Goal: Information Seeking & Learning: Learn about a topic

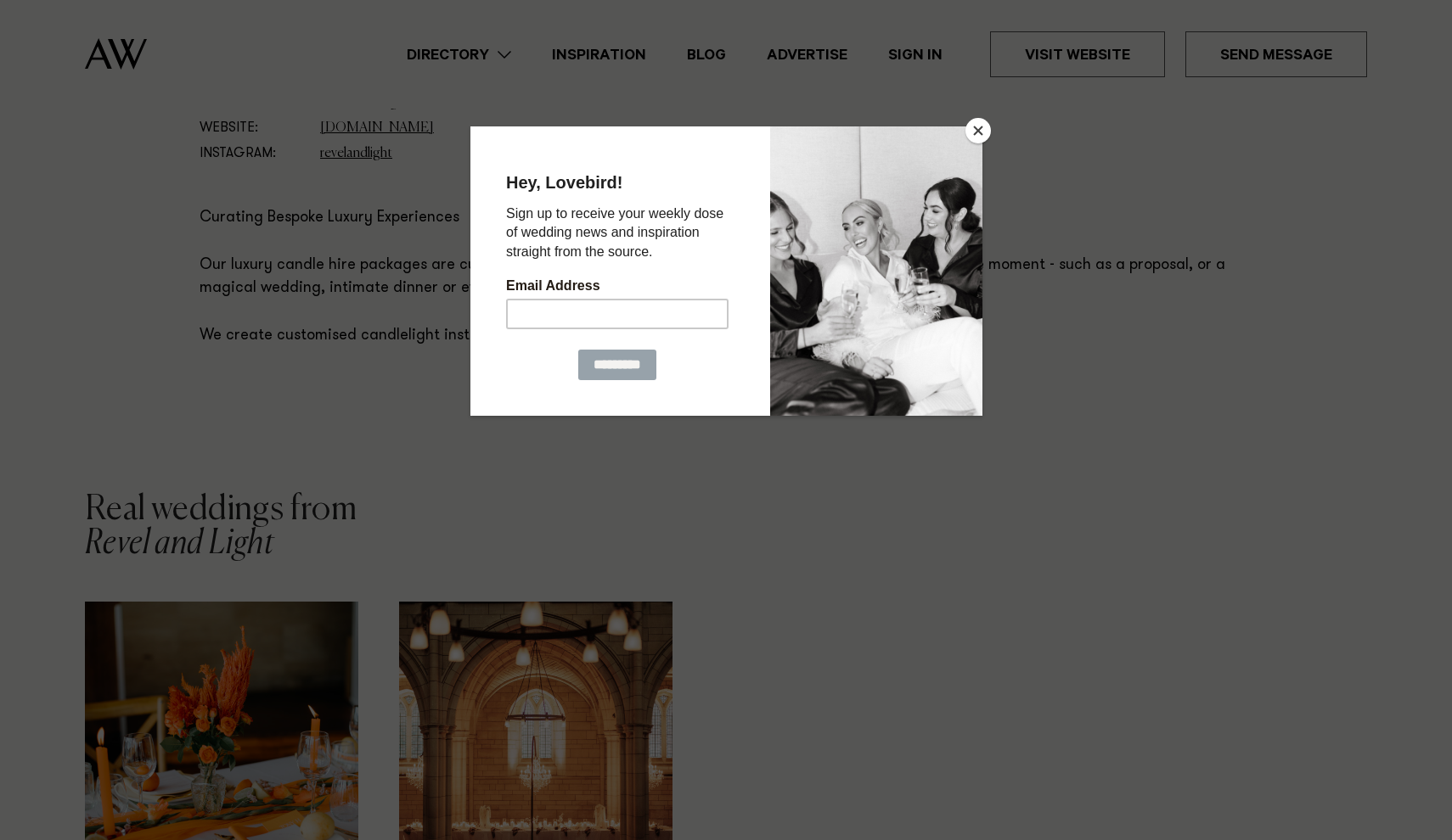
scroll to position [1004, 0]
click at [974, 125] on button "Close" at bounding box center [978, 131] width 26 height 26
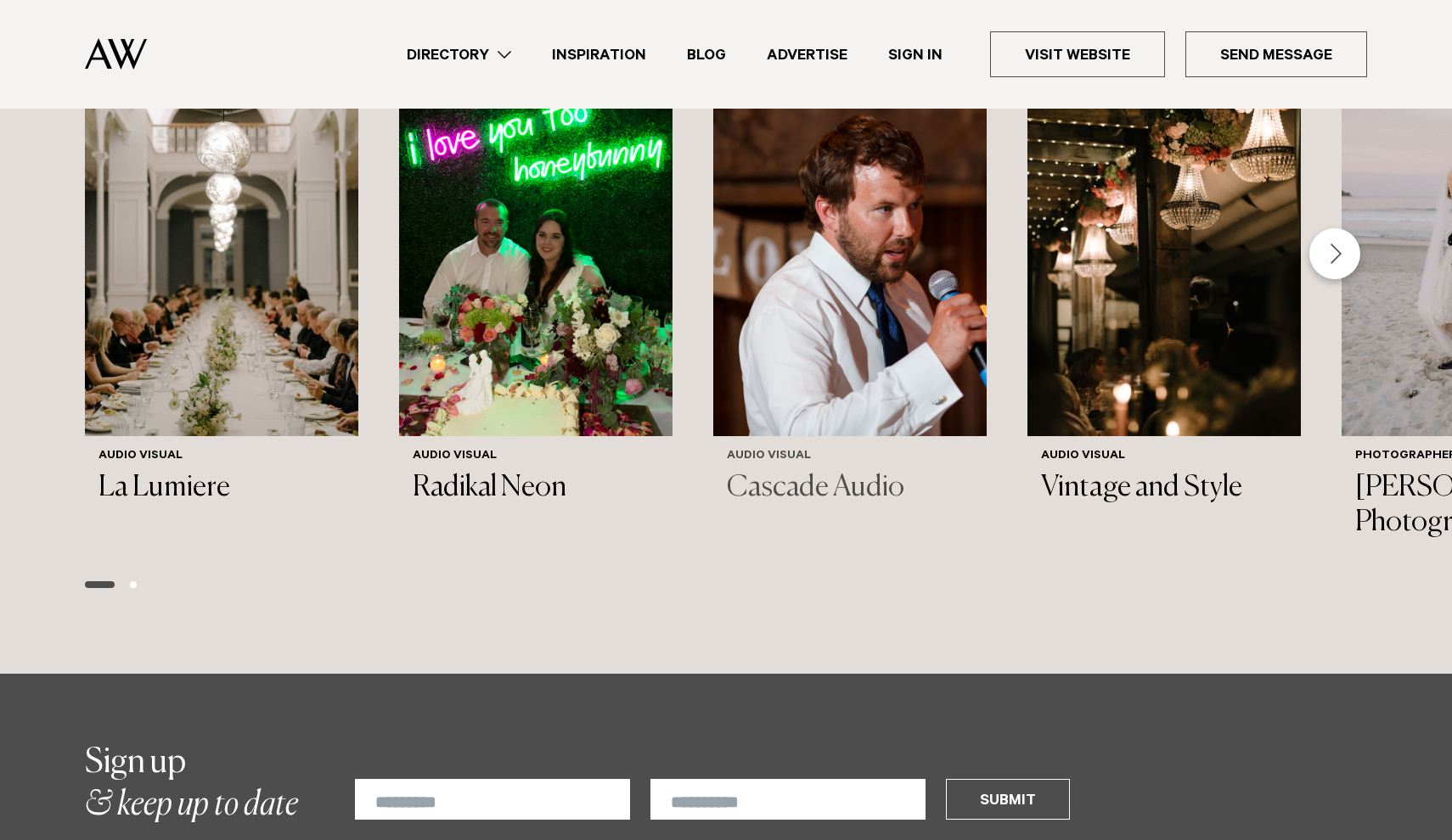
scroll to position [2241, 0]
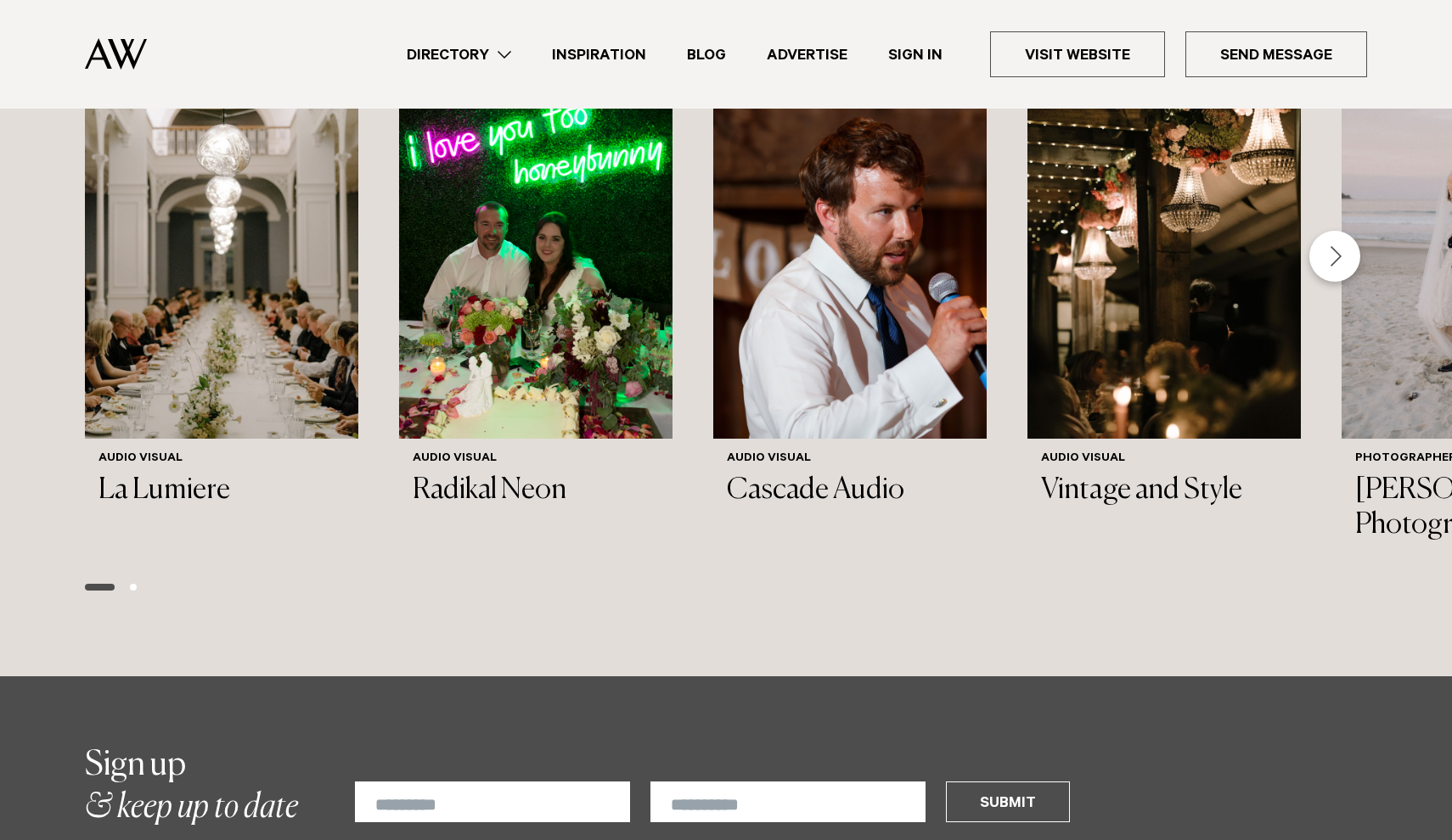
click at [1333, 265] on div "Next slide" at bounding box center [1334, 256] width 51 height 51
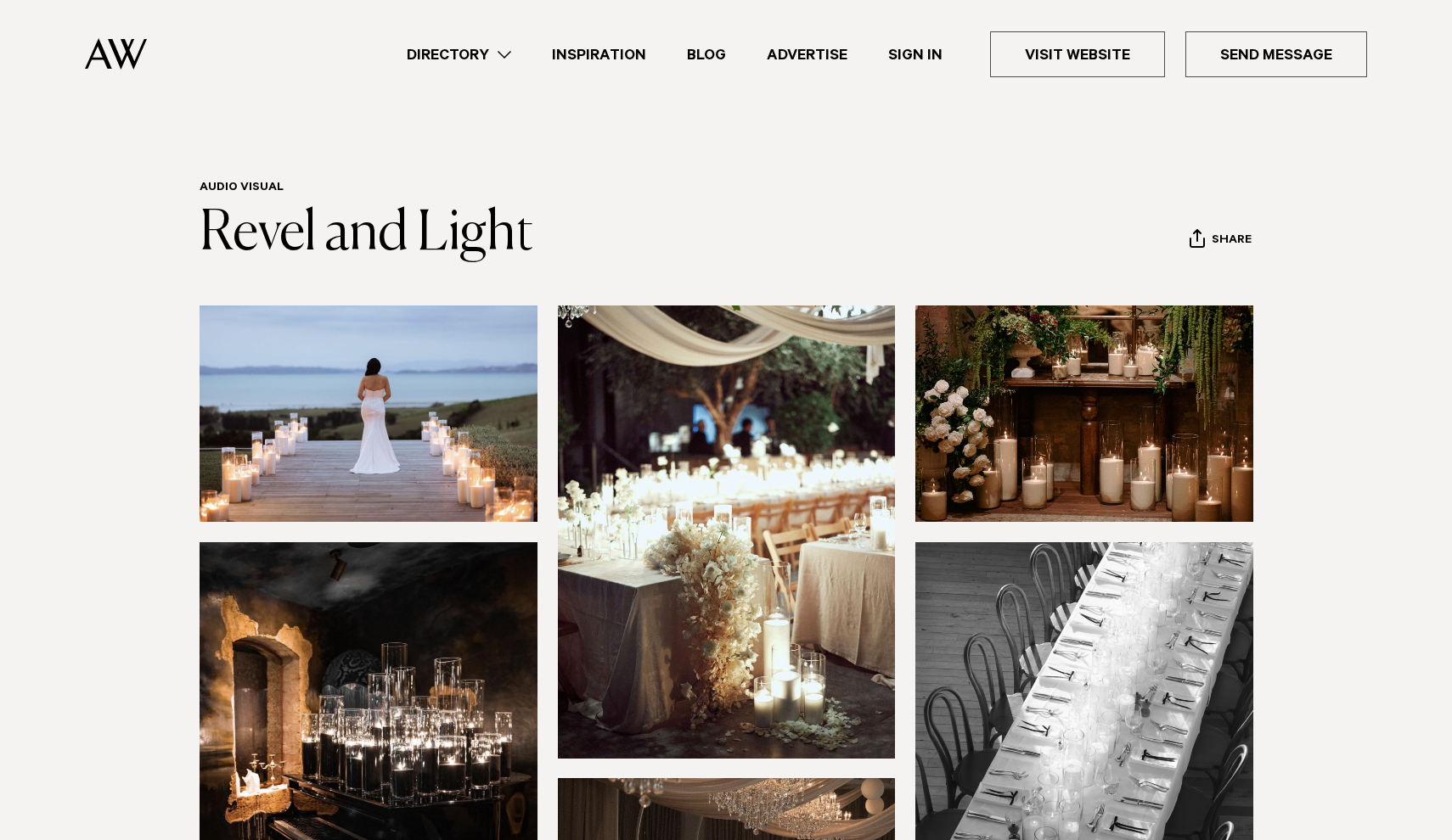
scroll to position [0, 0]
click at [501, 45] on link "Directory" at bounding box center [458, 55] width 145 height 23
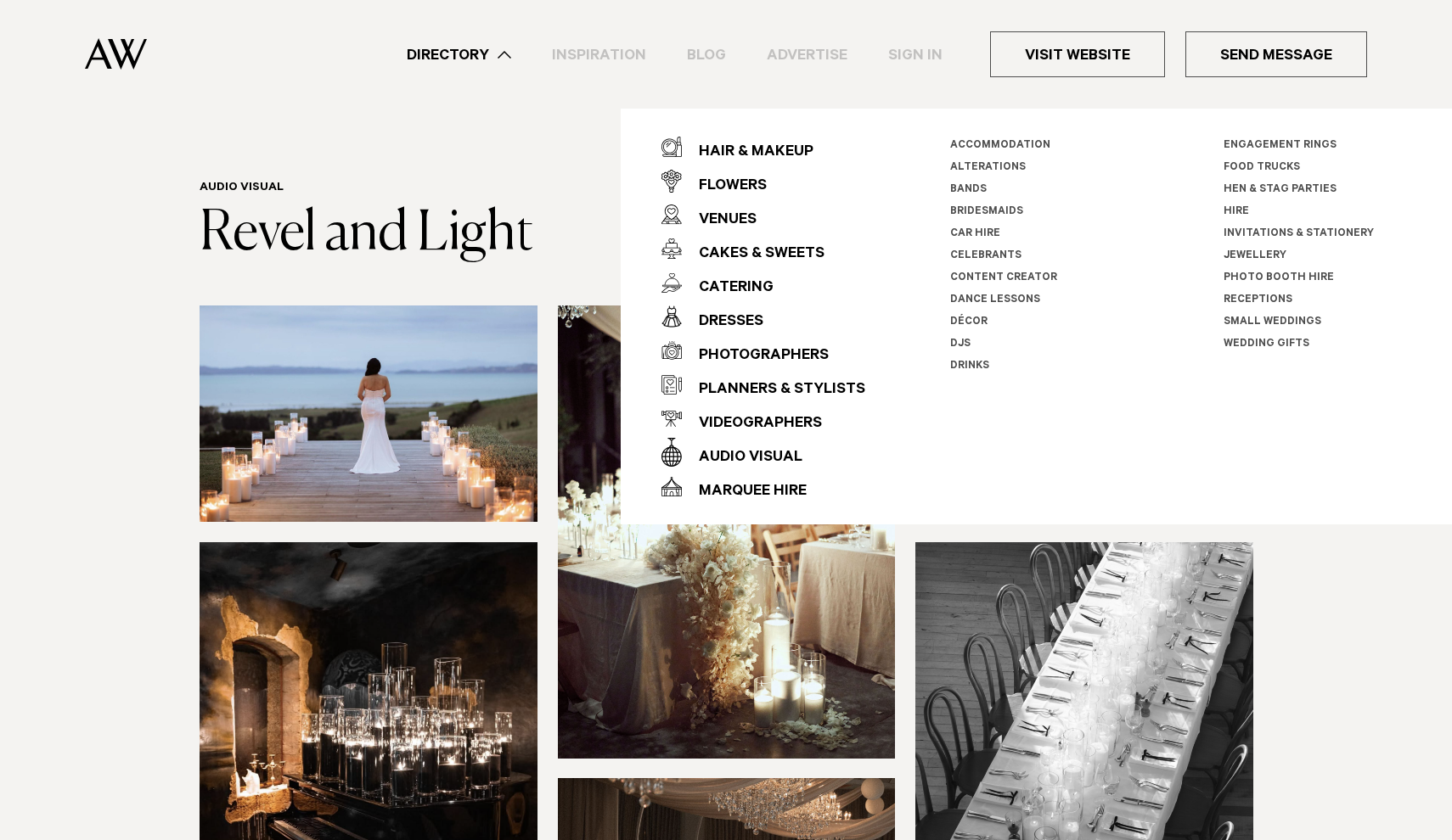
click at [974, 321] on link "Décor" at bounding box center [969, 322] width 37 height 12
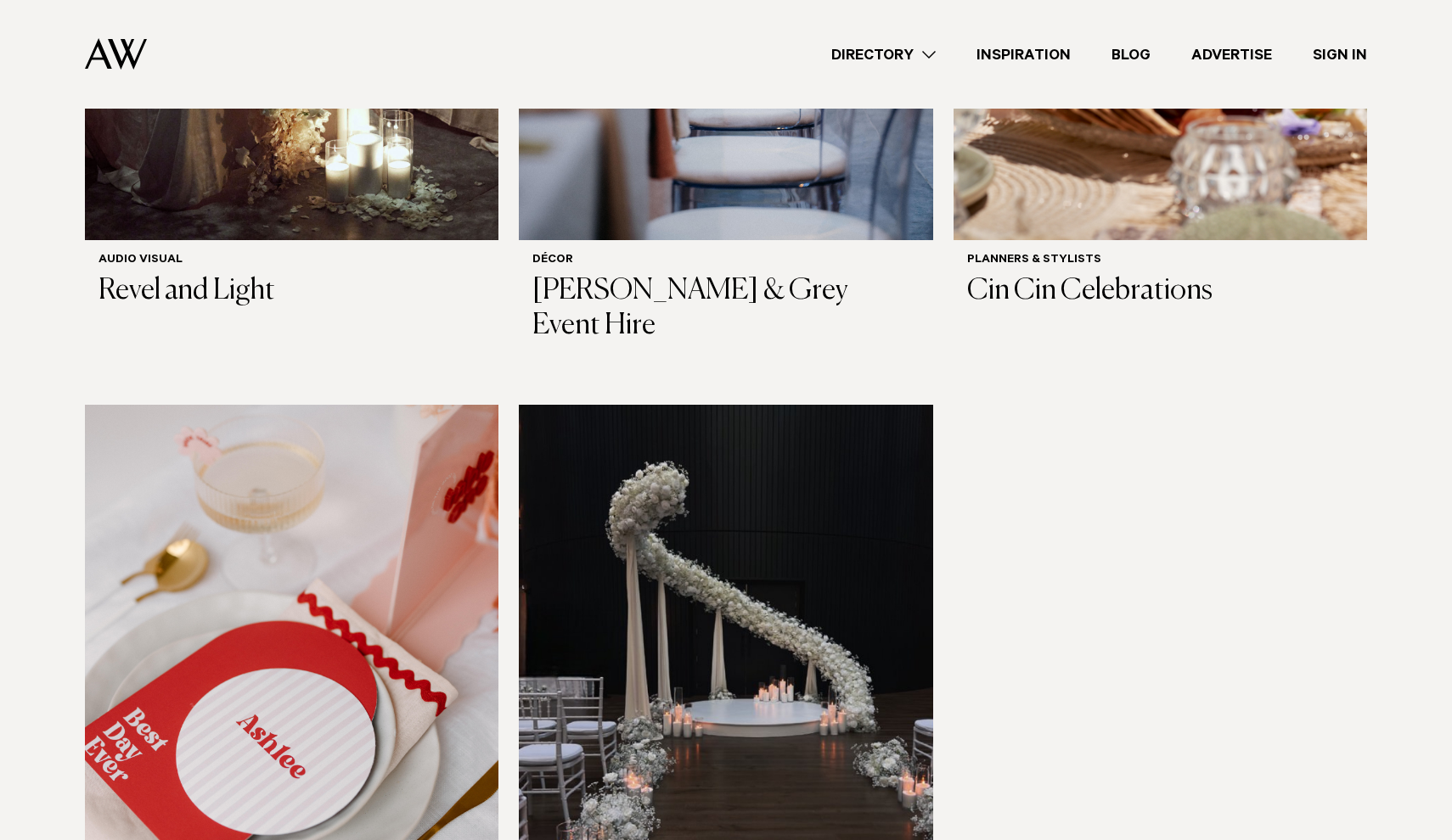
scroll to position [1586, 0]
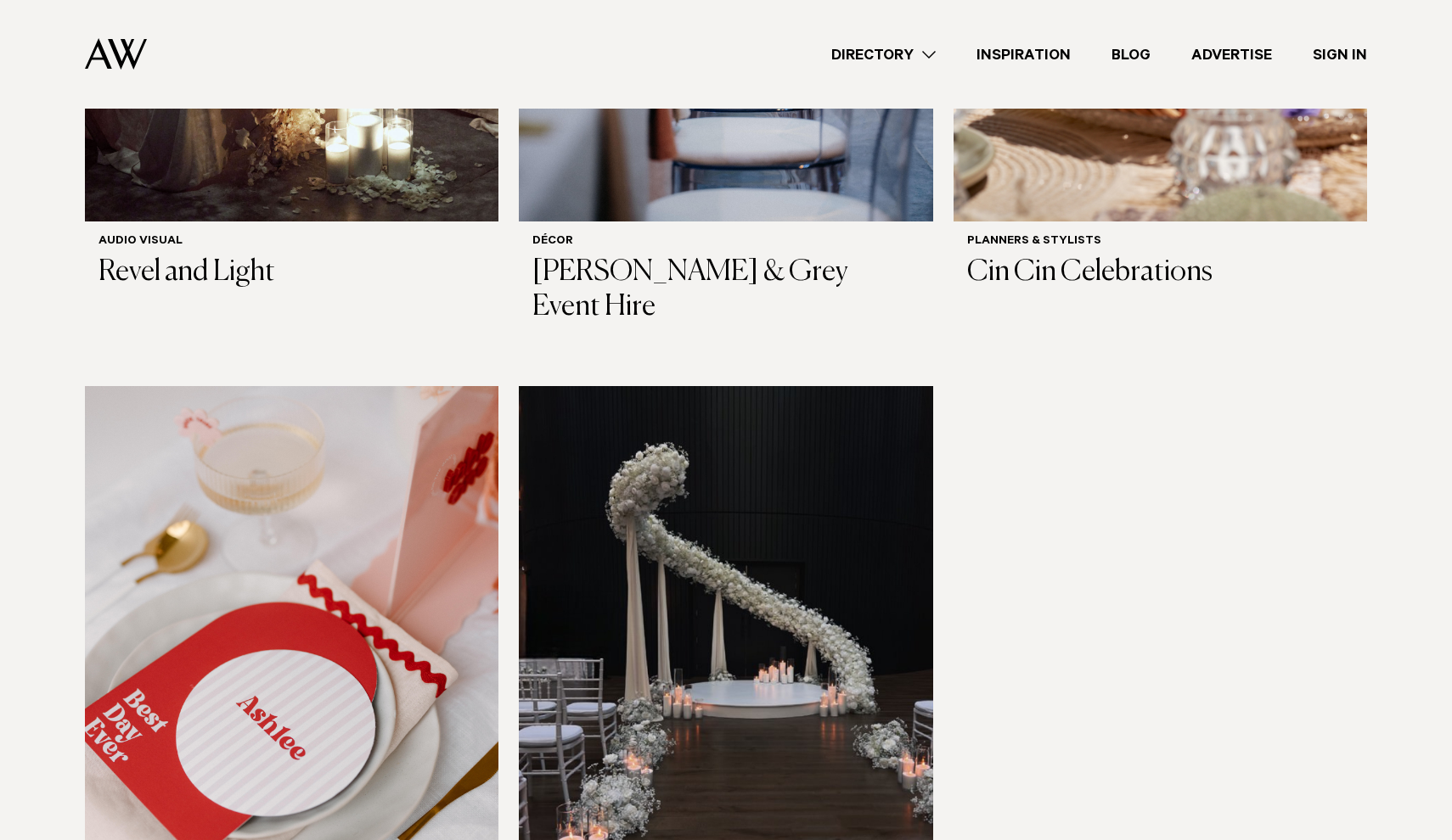
click at [897, 66] on link "Directory" at bounding box center [883, 55] width 145 height 23
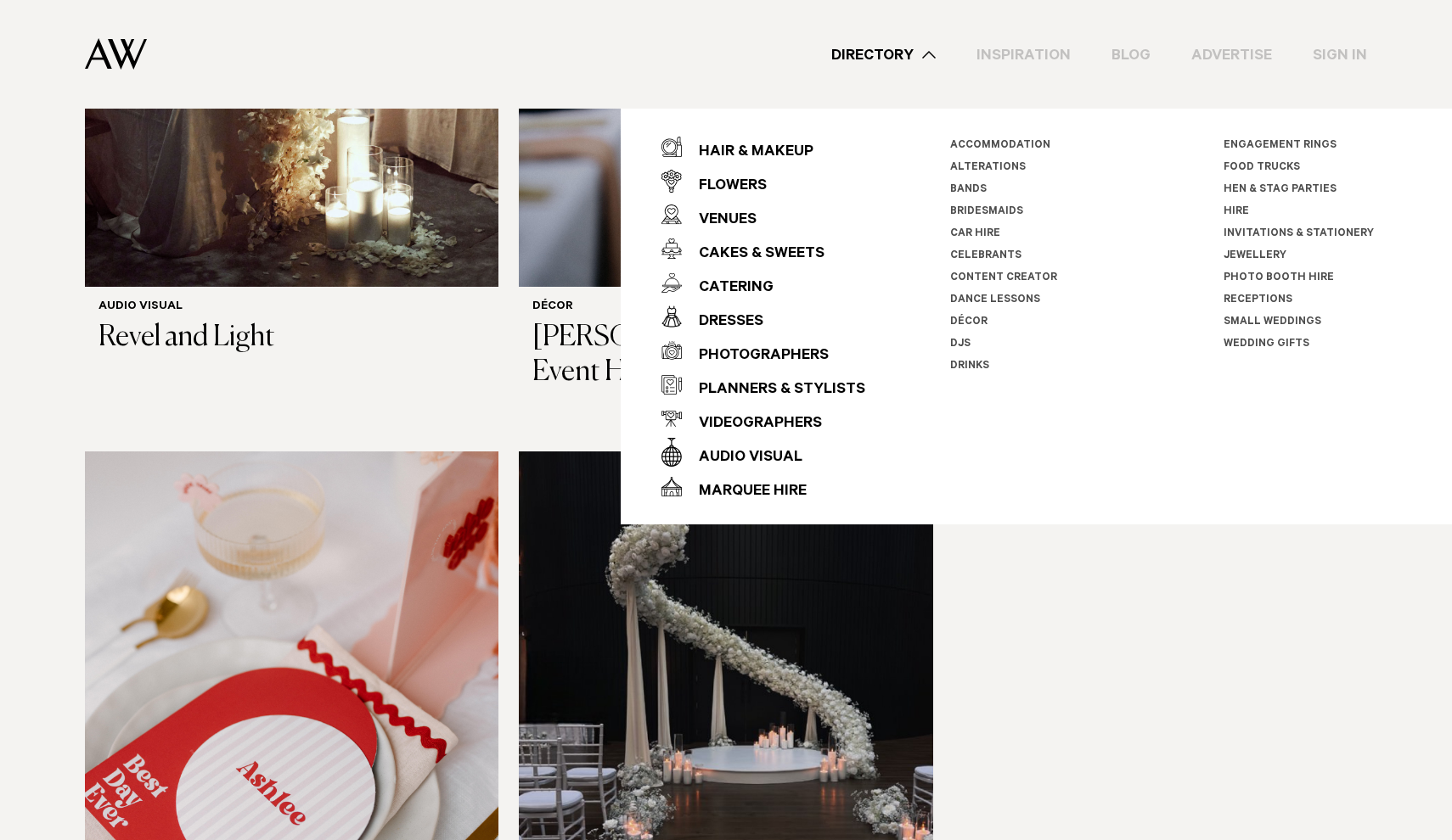
click at [120, 54] on img at bounding box center [116, 53] width 62 height 31
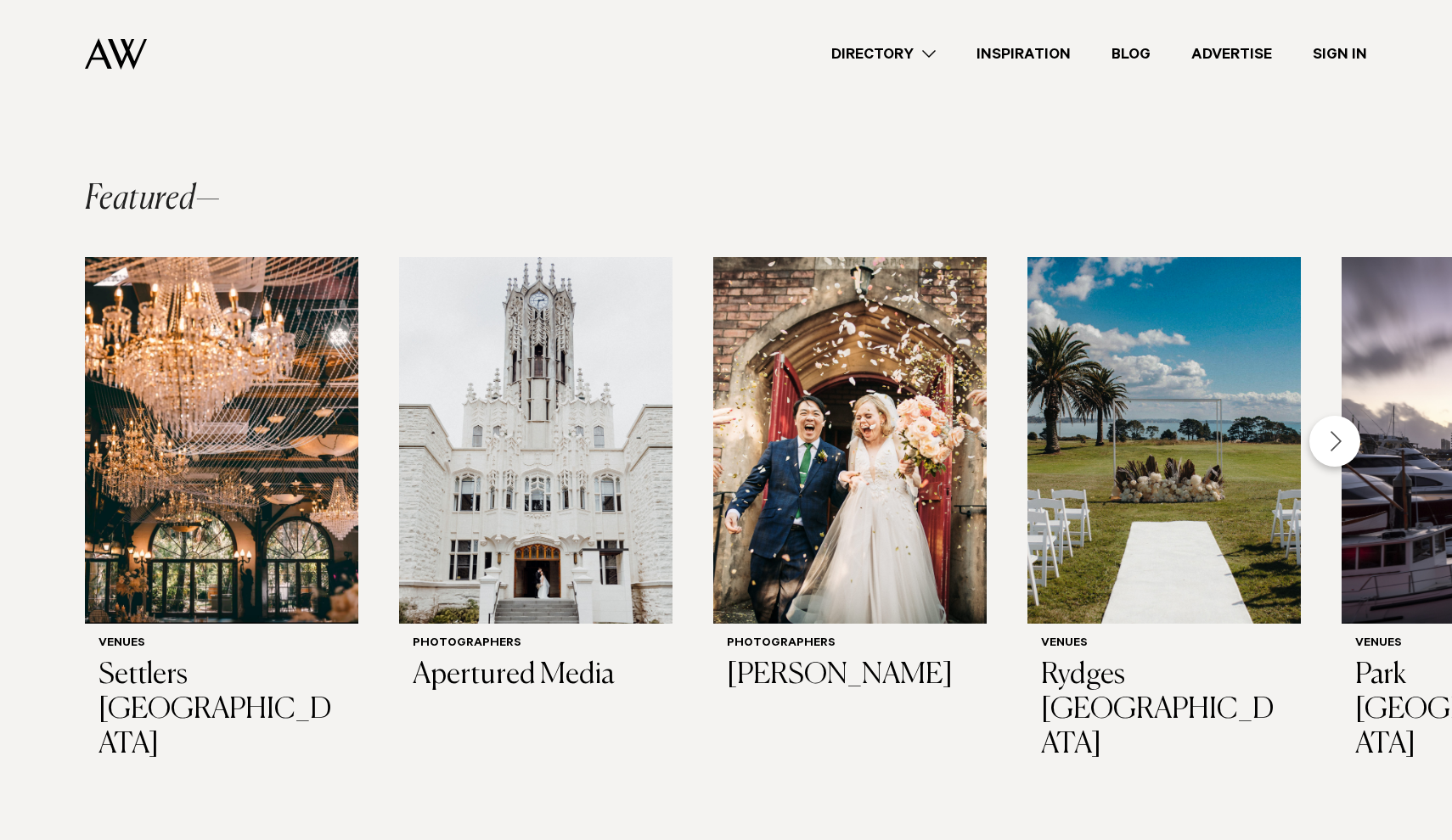
scroll to position [355, 0]
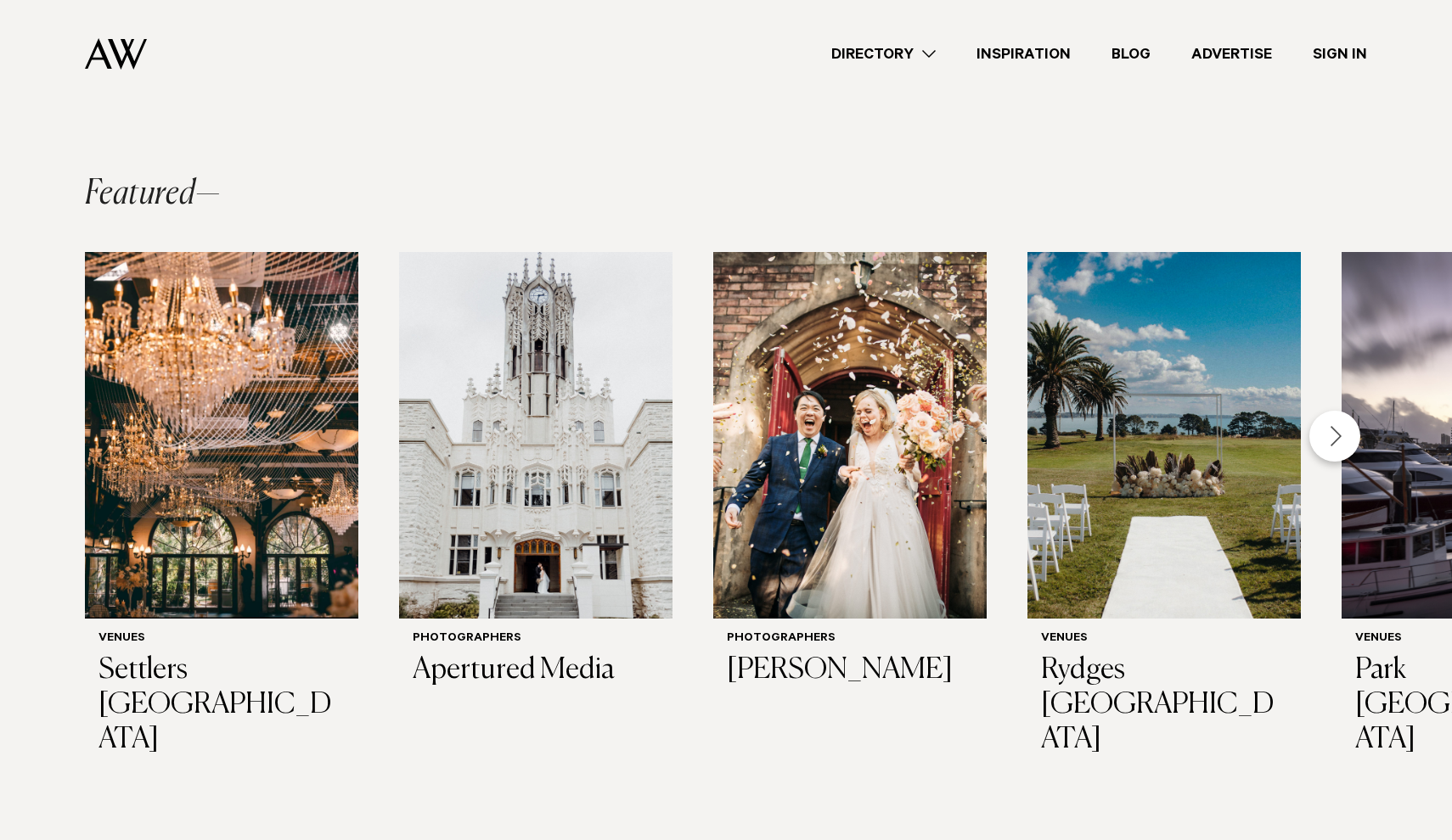
click at [1337, 436] on div "Next slide" at bounding box center [1334, 436] width 51 height 51
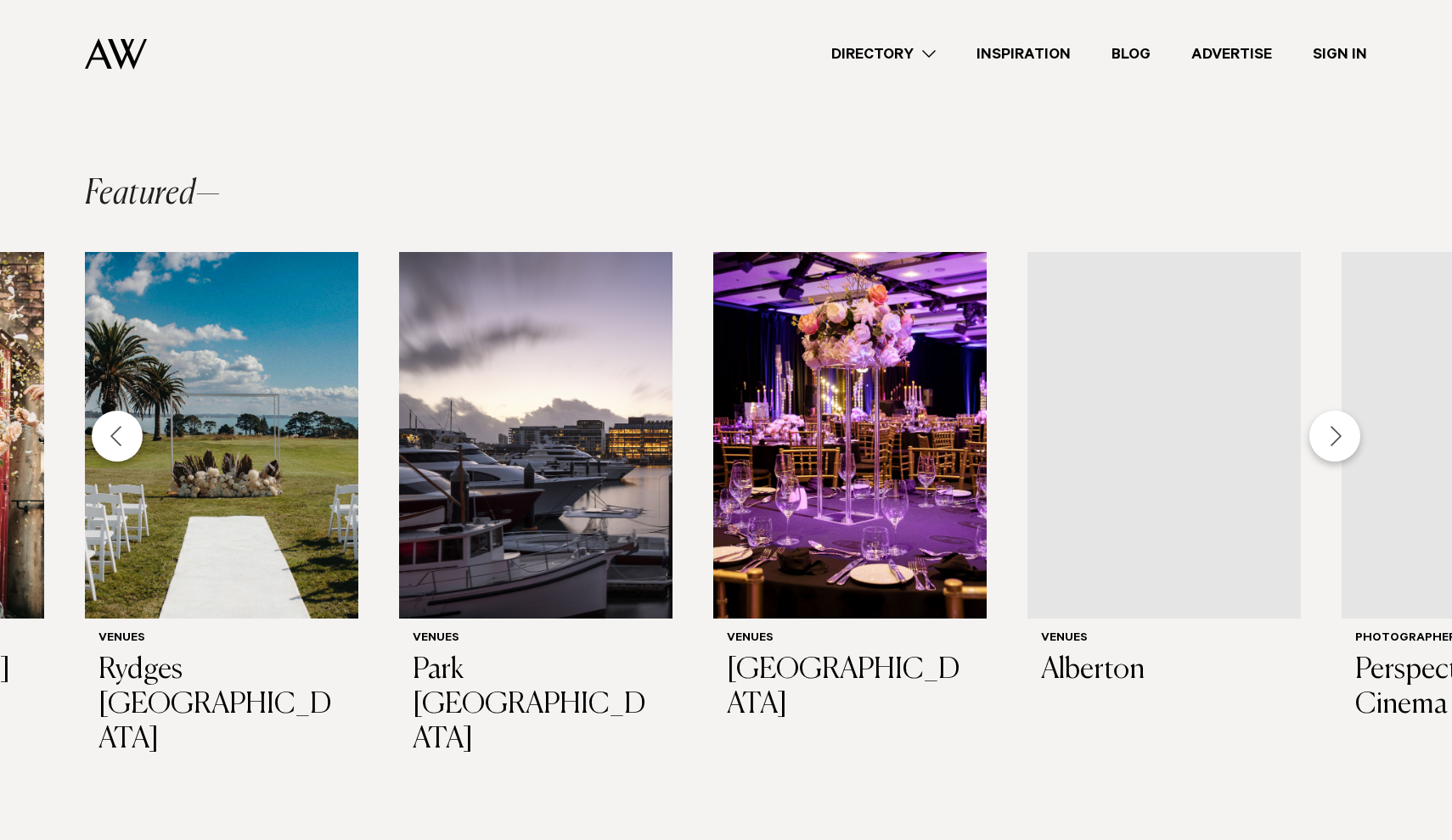
click at [1337, 436] on div "Next slide" at bounding box center [1334, 436] width 51 height 51
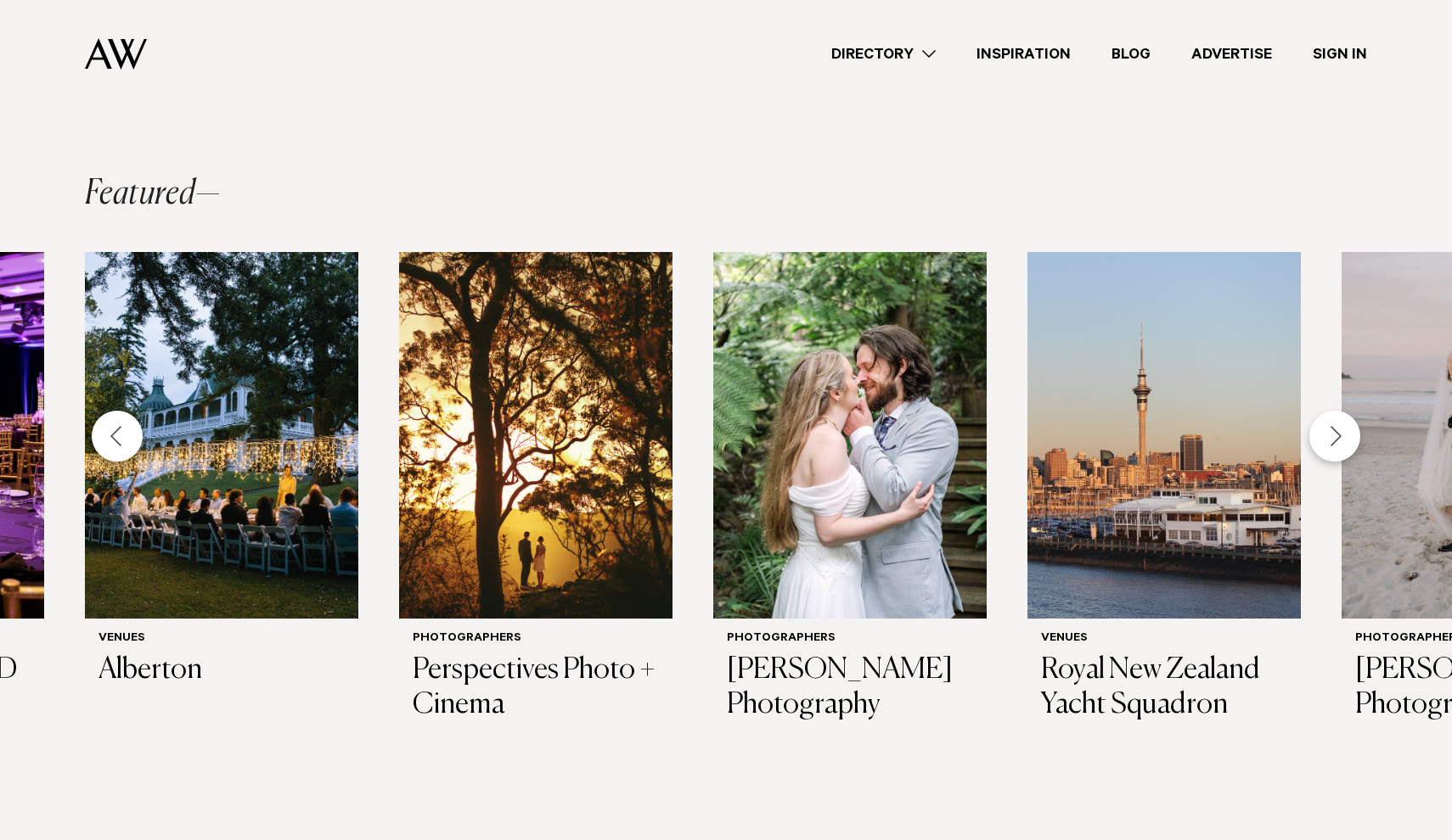
click at [1337, 434] on div "Next slide" at bounding box center [1334, 436] width 51 height 51
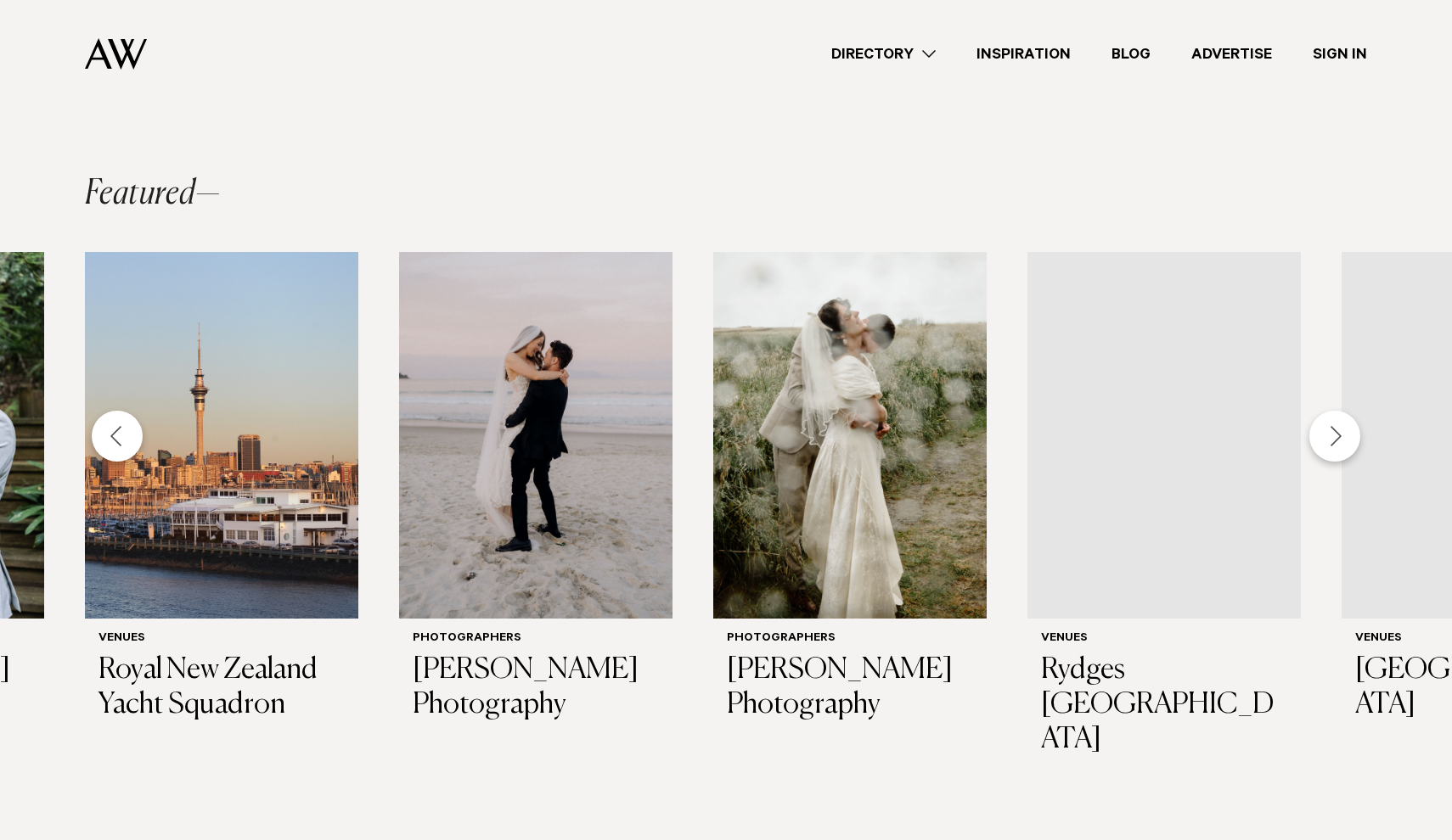
click at [1337, 434] on div "Next slide" at bounding box center [1334, 436] width 51 height 51
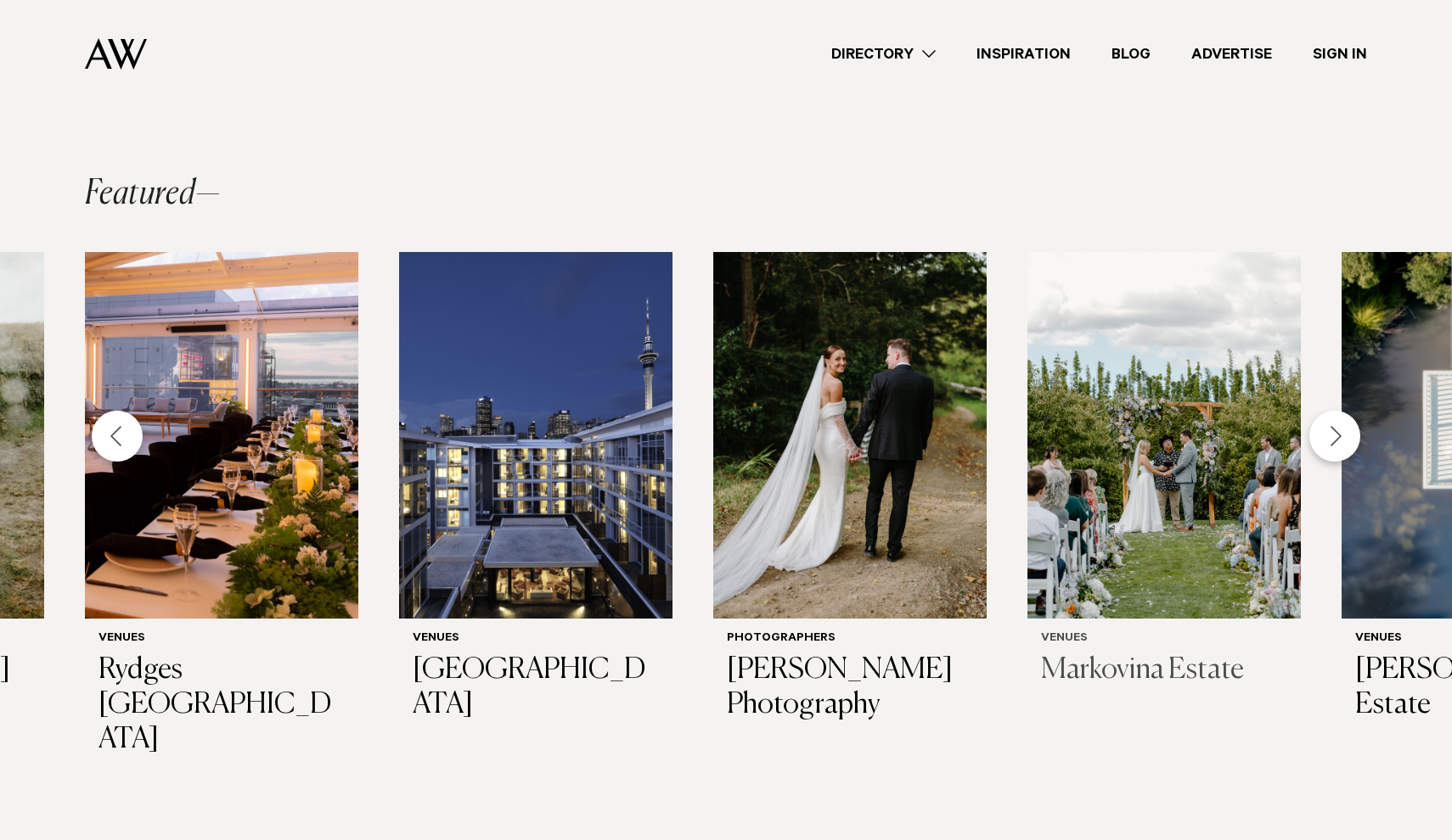
click at [1230, 490] on img "16 / 29" at bounding box center [1164, 435] width 274 height 367
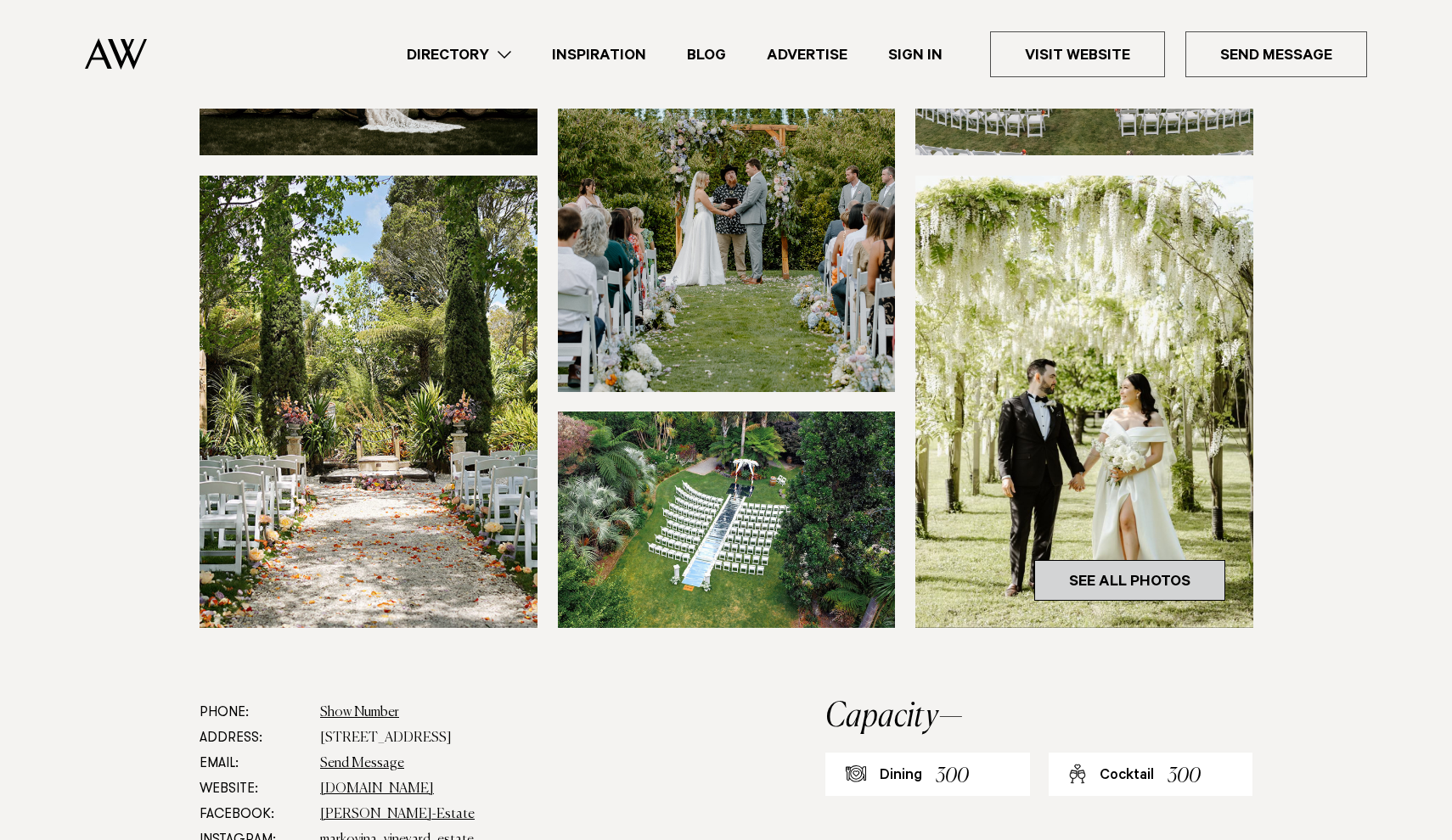
scroll to position [368, 0]
click at [1113, 594] on link "See All Photos" at bounding box center [1129, 580] width 191 height 41
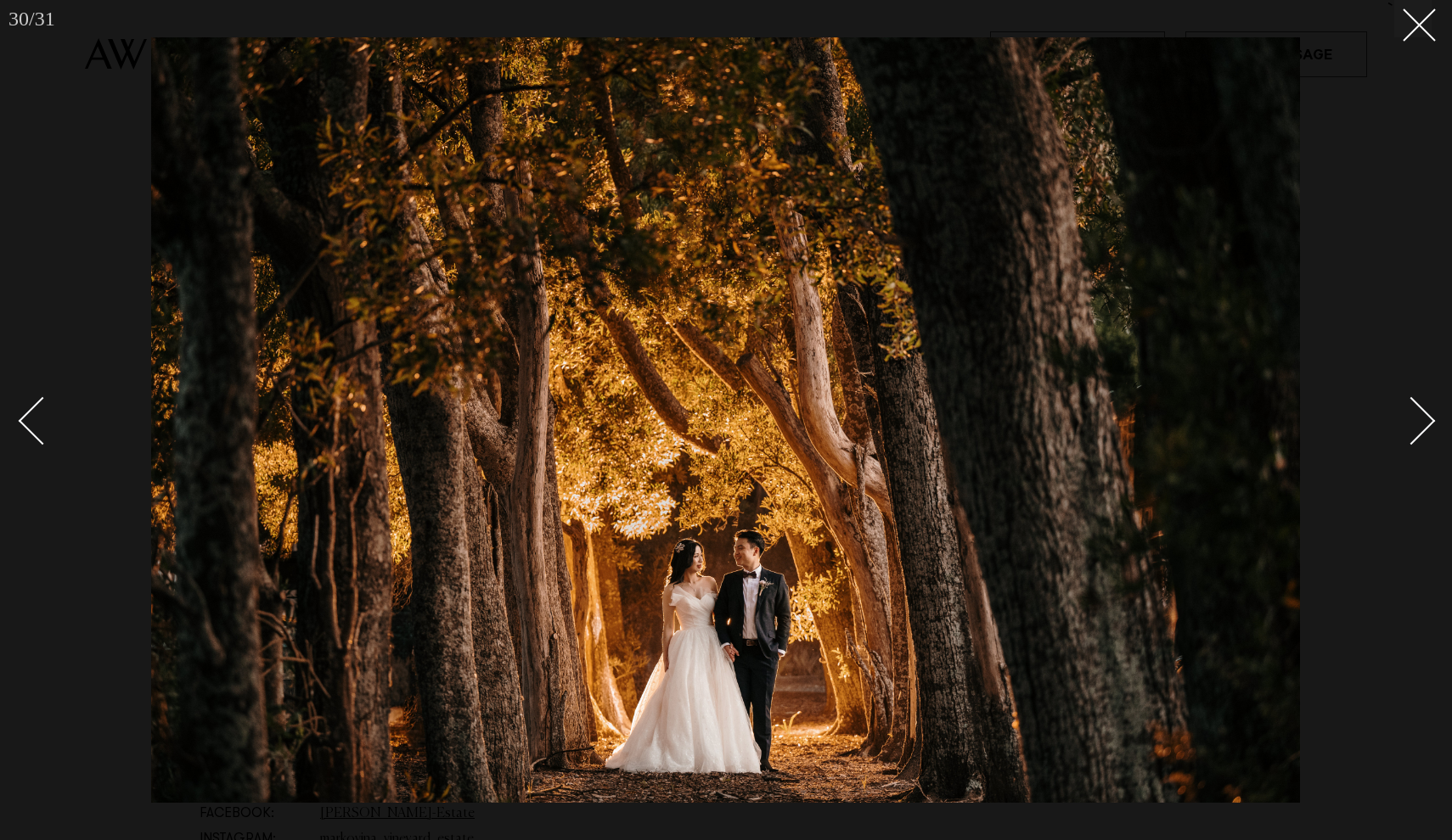
click at [1415, 441] on div "Next slide" at bounding box center [1411, 421] width 48 height 48
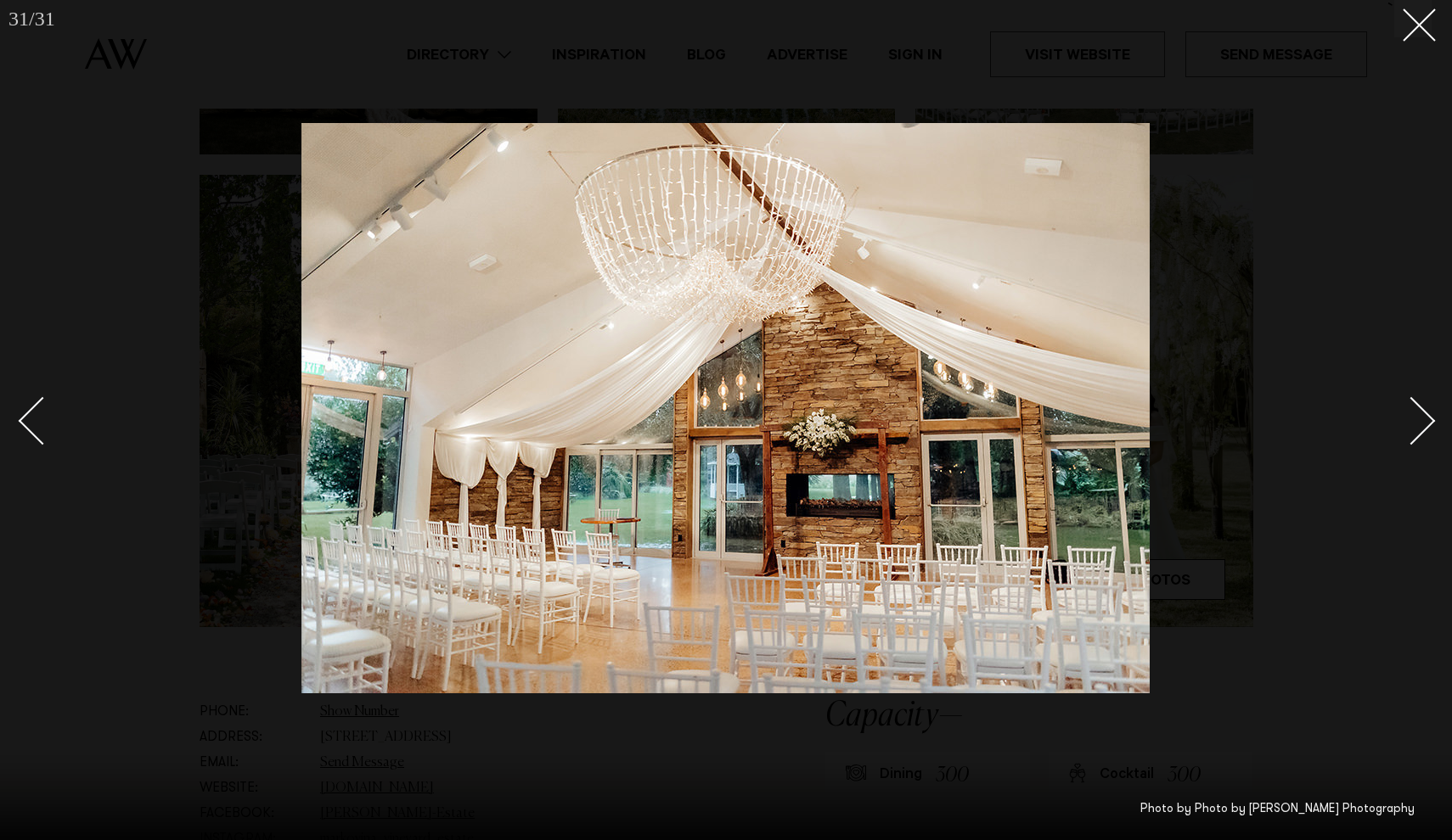
click at [1415, 441] on div "Next slide" at bounding box center [1411, 421] width 48 height 48
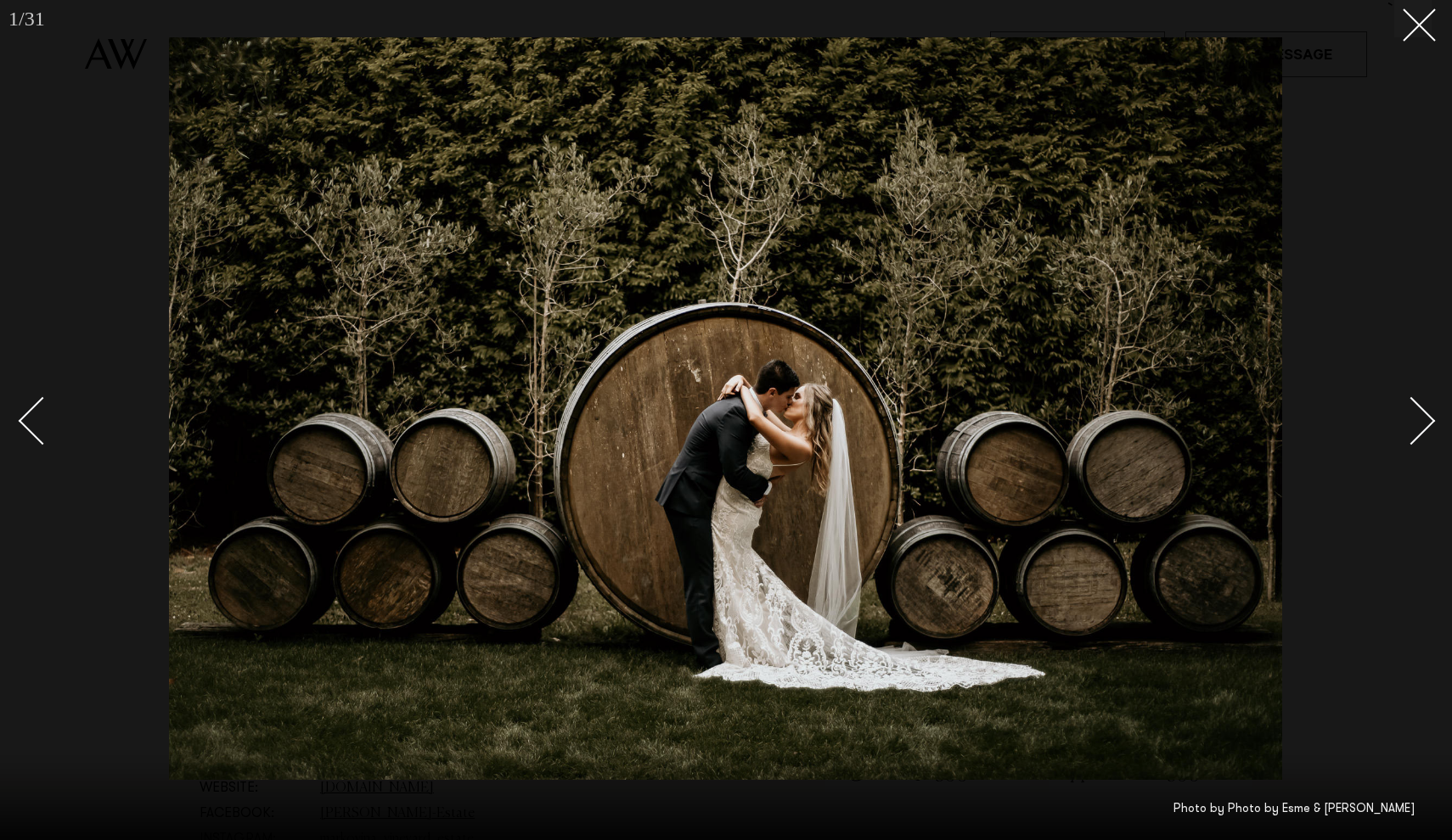
click at [1415, 441] on div "Next slide" at bounding box center [1411, 421] width 48 height 48
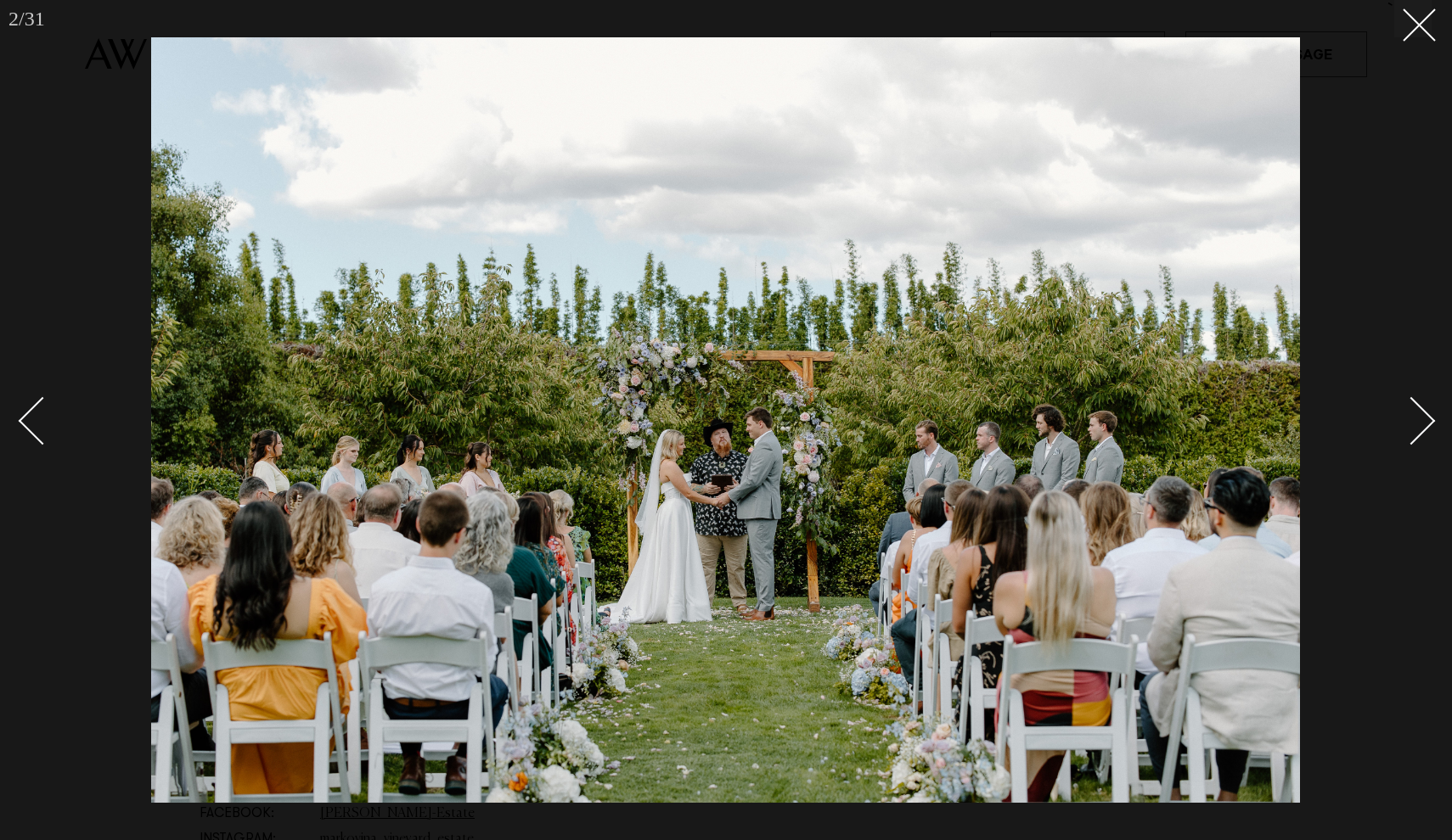
click at [1415, 441] on div "Next slide" at bounding box center [1411, 421] width 48 height 48
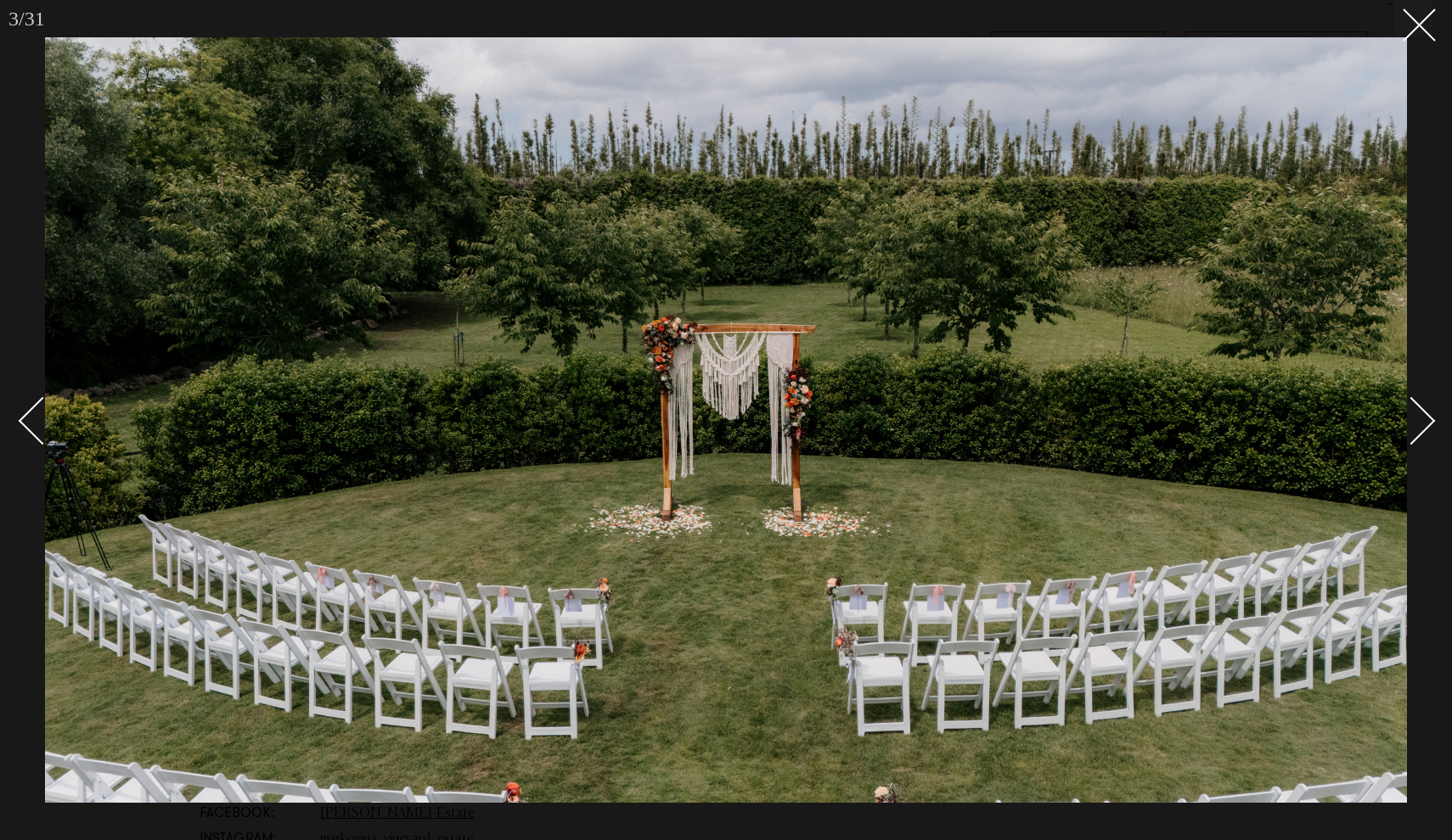
click at [1415, 441] on div "Next slide" at bounding box center [1411, 421] width 48 height 48
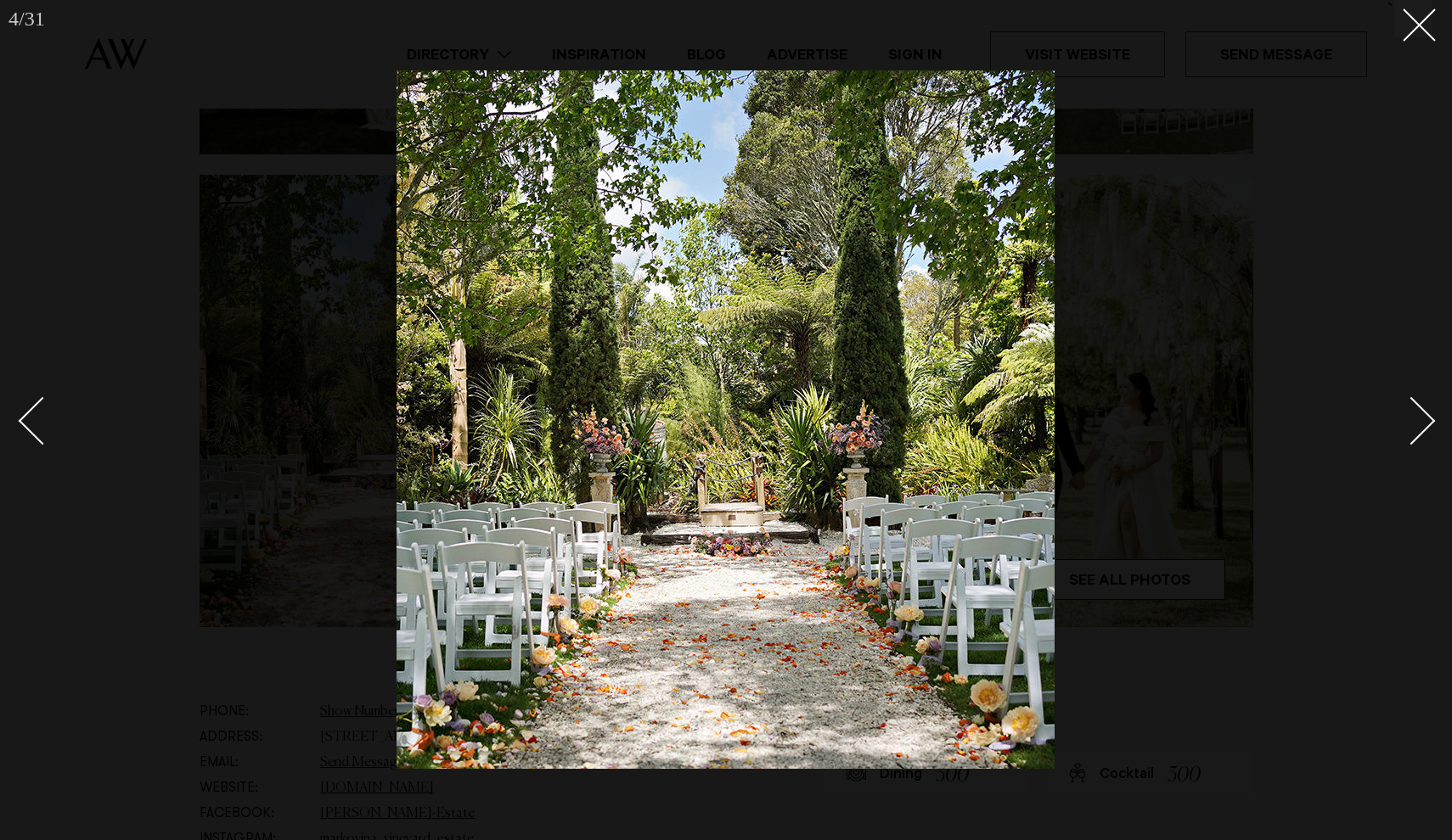
click at [1415, 441] on div "Next slide" at bounding box center [1411, 421] width 48 height 48
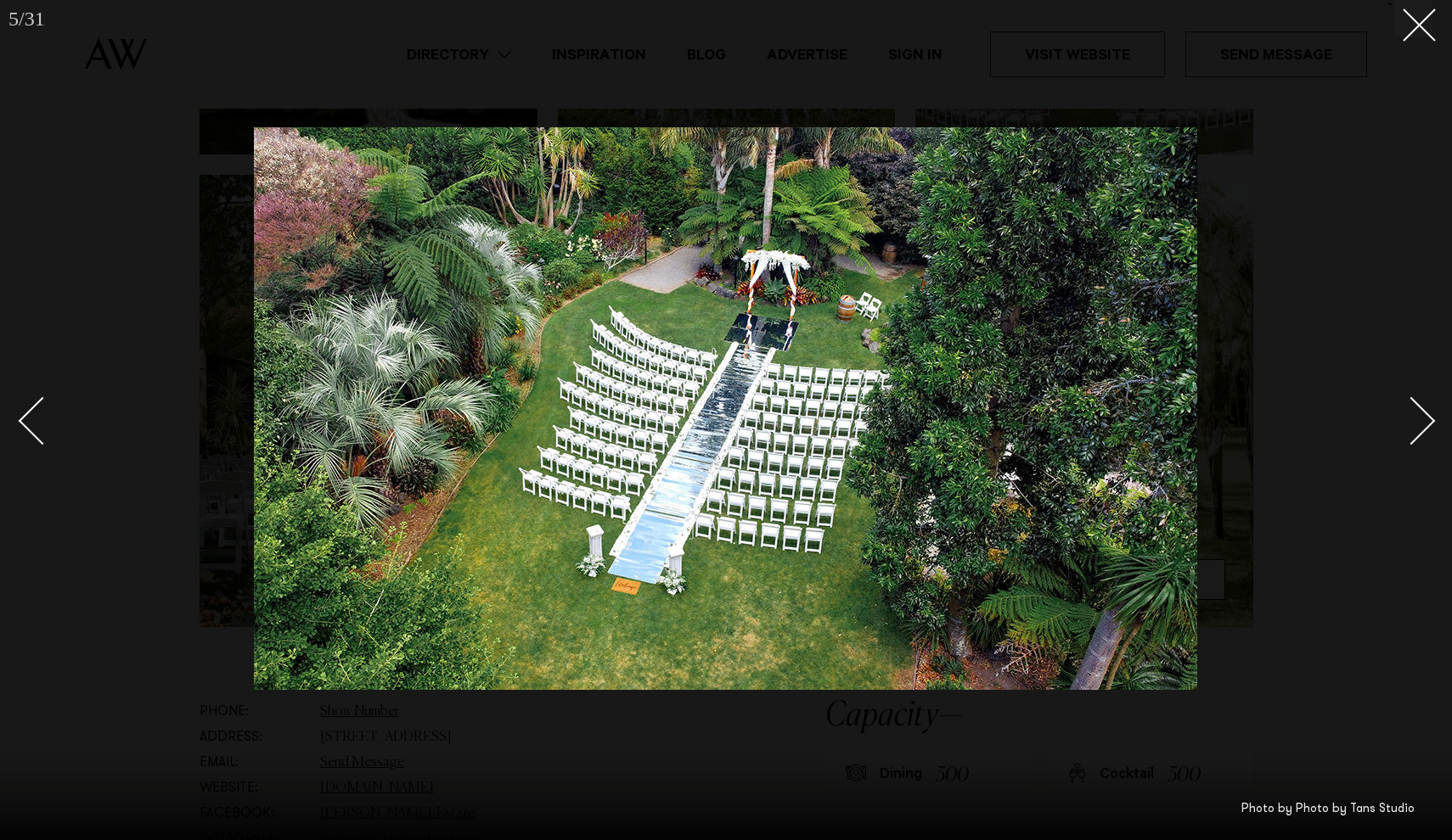
click at [1415, 441] on div "Next slide" at bounding box center [1411, 421] width 48 height 48
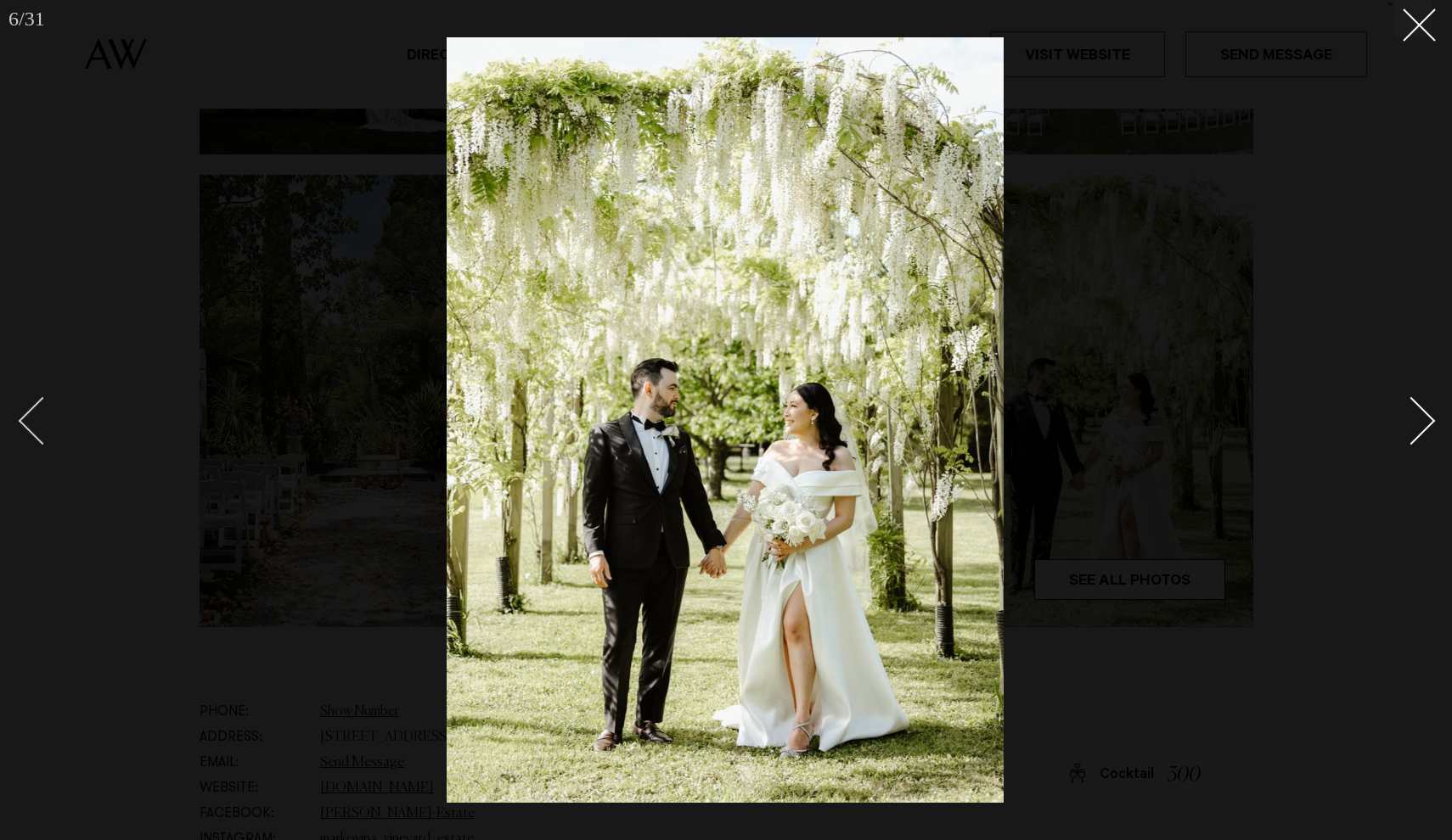
click at [39, 408] on div "Previous slide" at bounding box center [43, 421] width 48 height 48
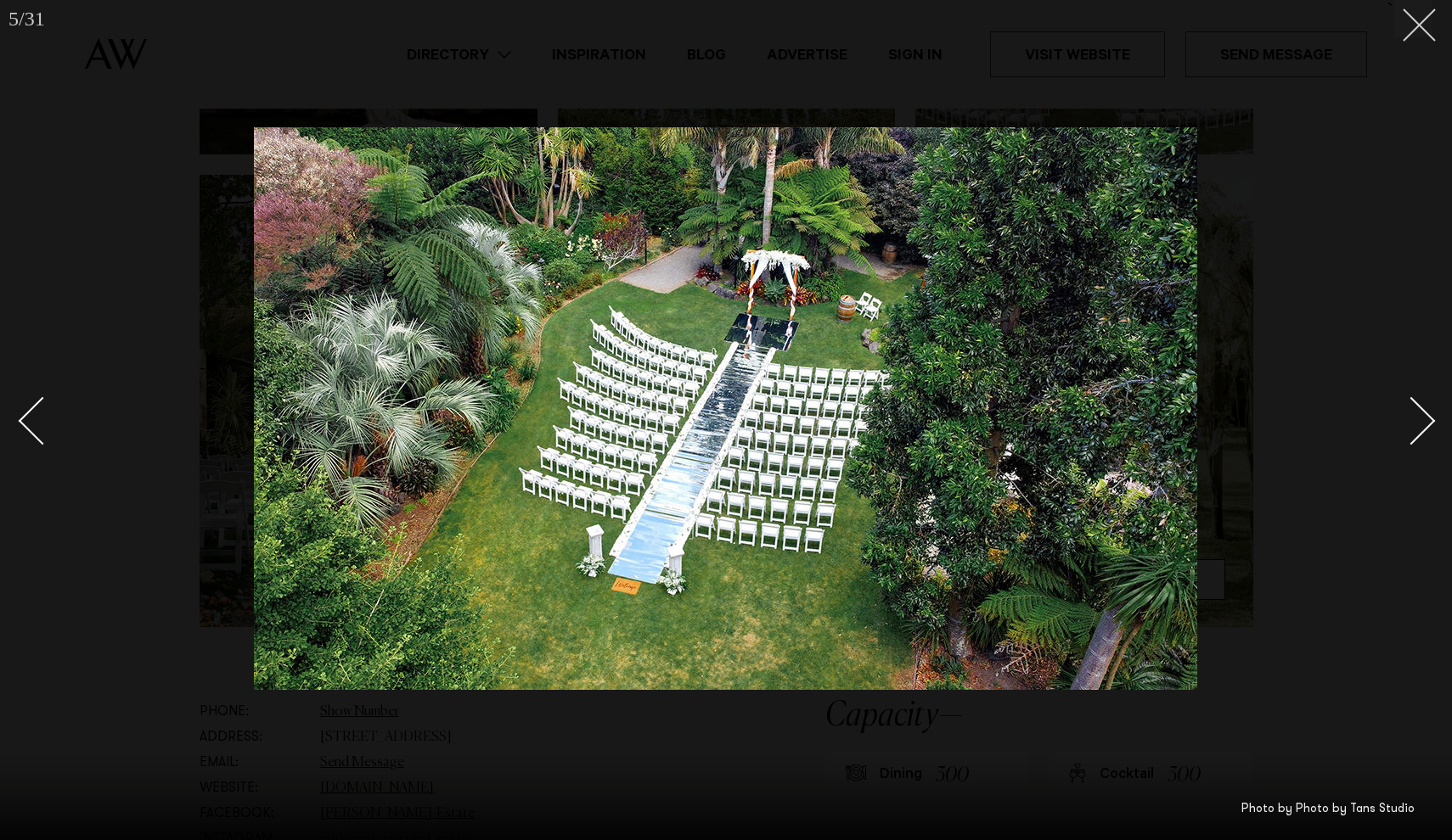
click at [1416, 26] on icon at bounding box center [1412, 19] width 20 height 20
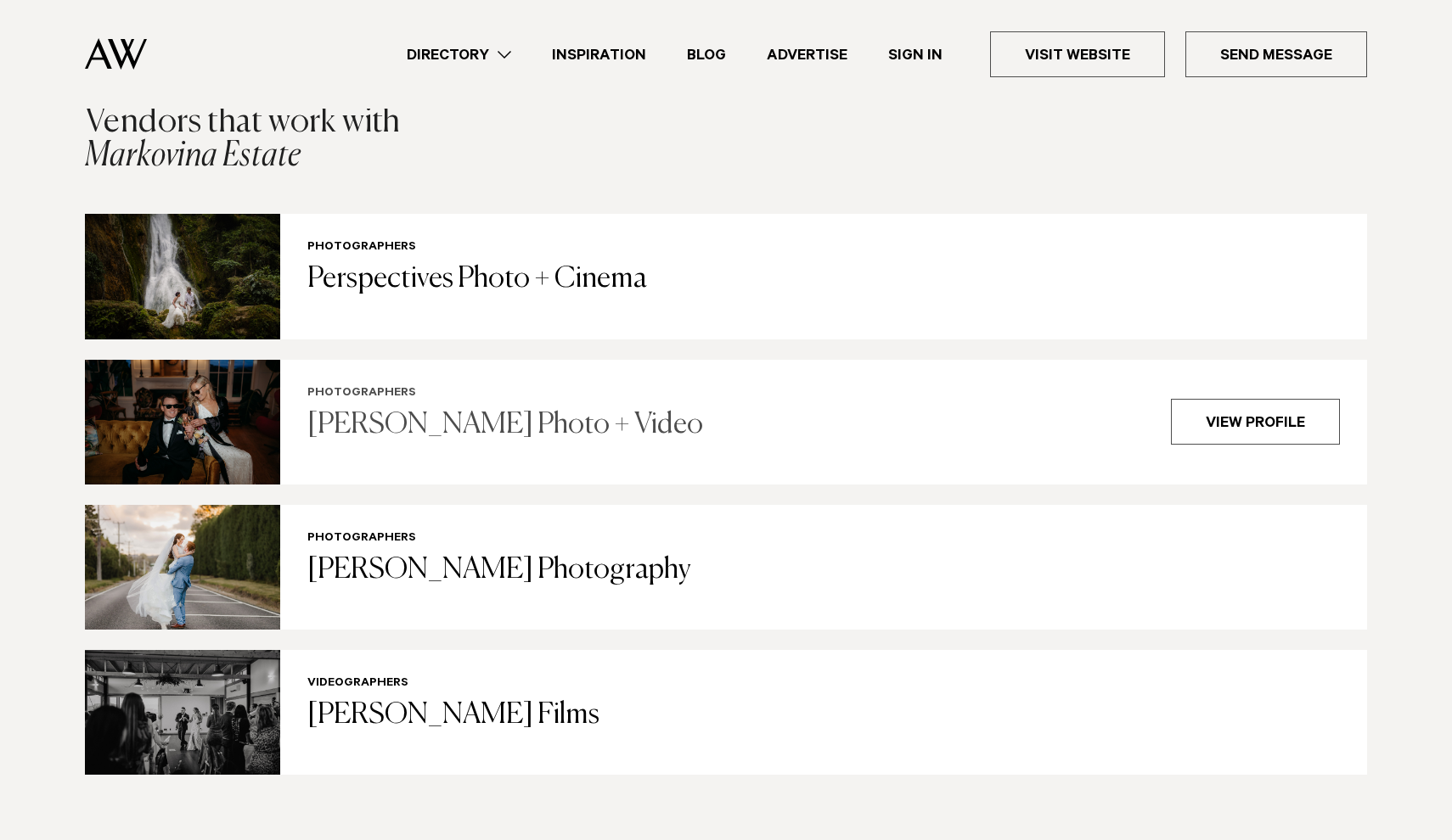
scroll to position [3207, 0]
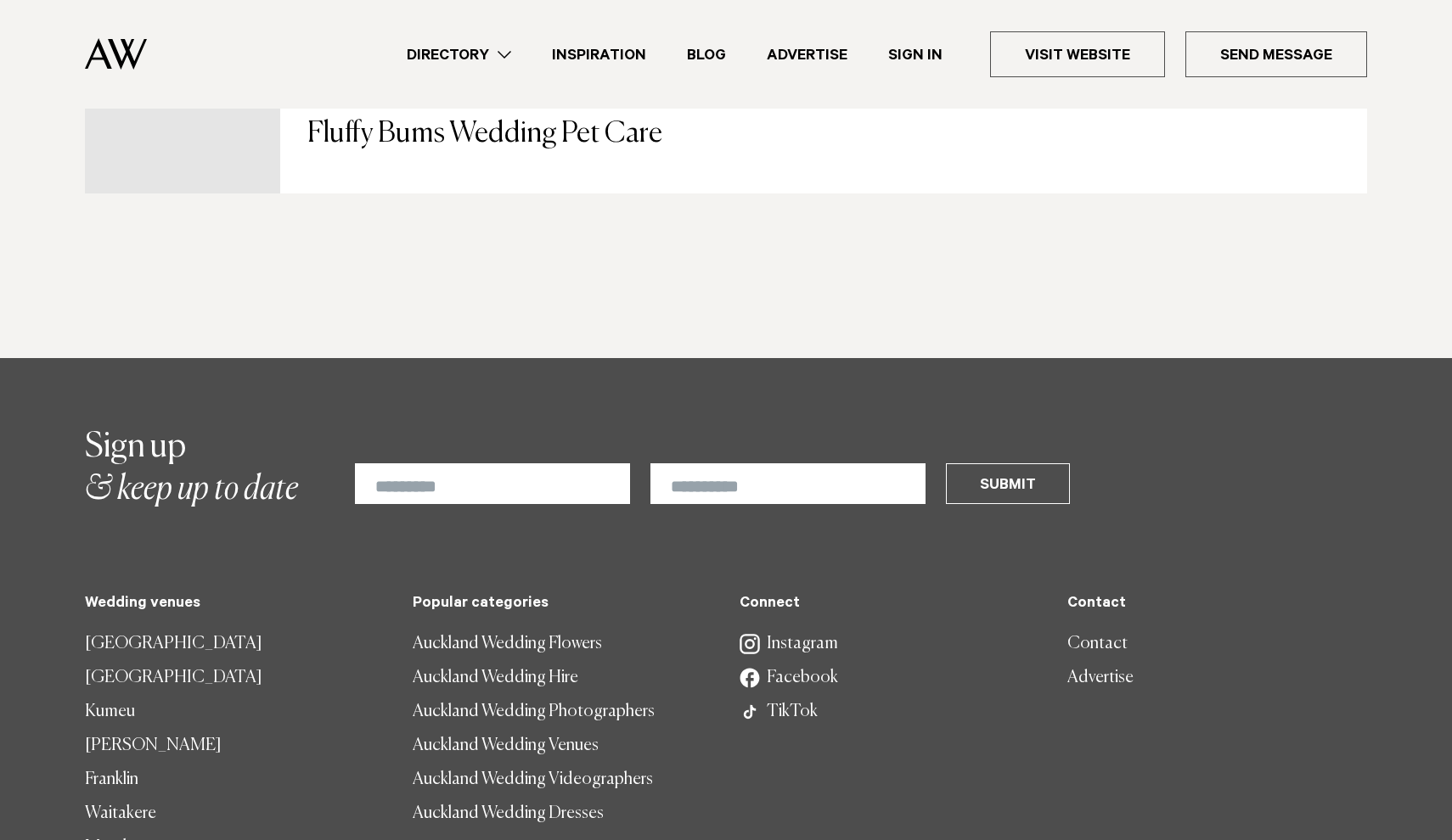
scroll to position [8887, 0]
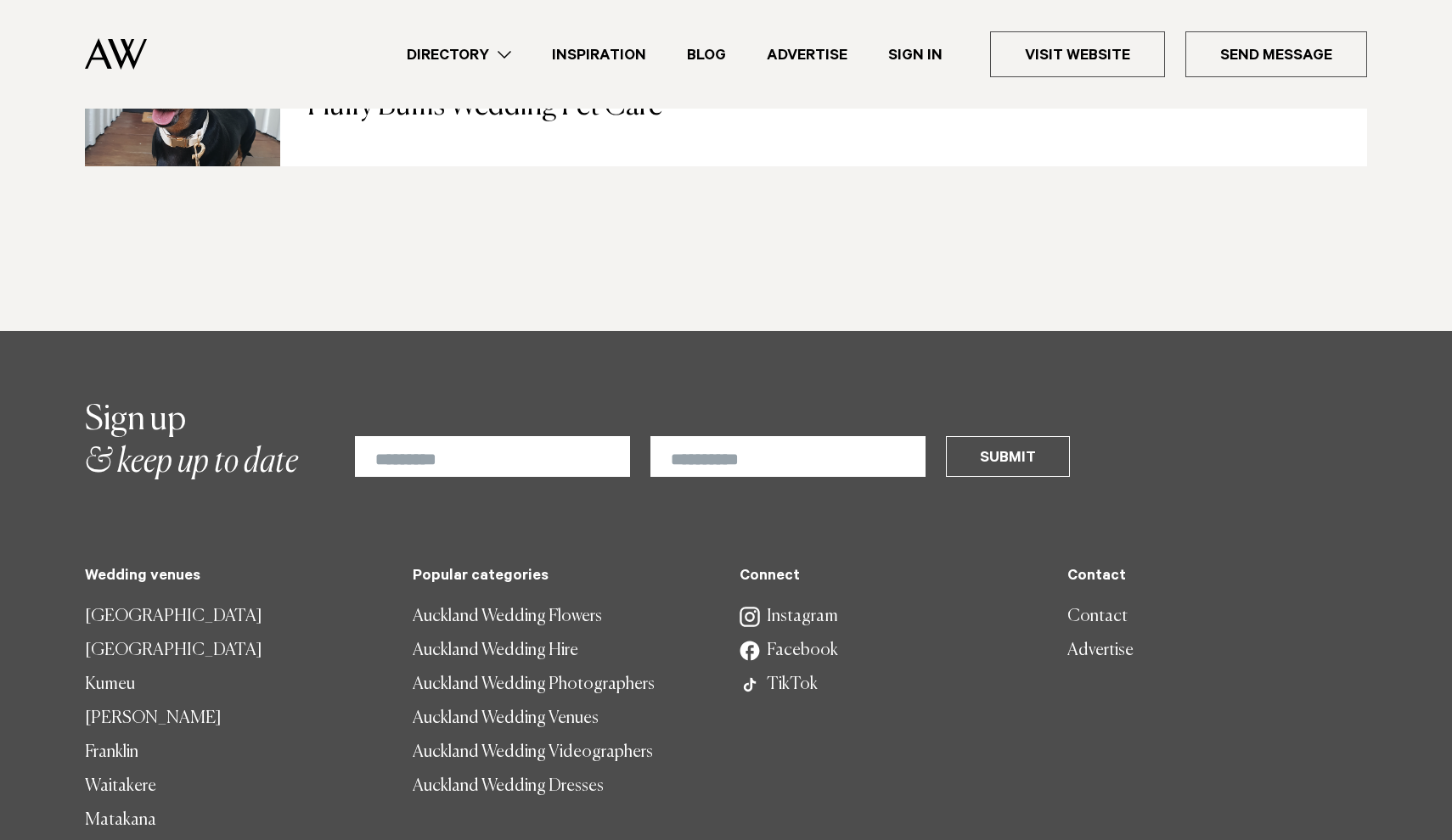
click at [541, 634] on link "Auckland Wedding Hire" at bounding box center [563, 651] width 300 height 34
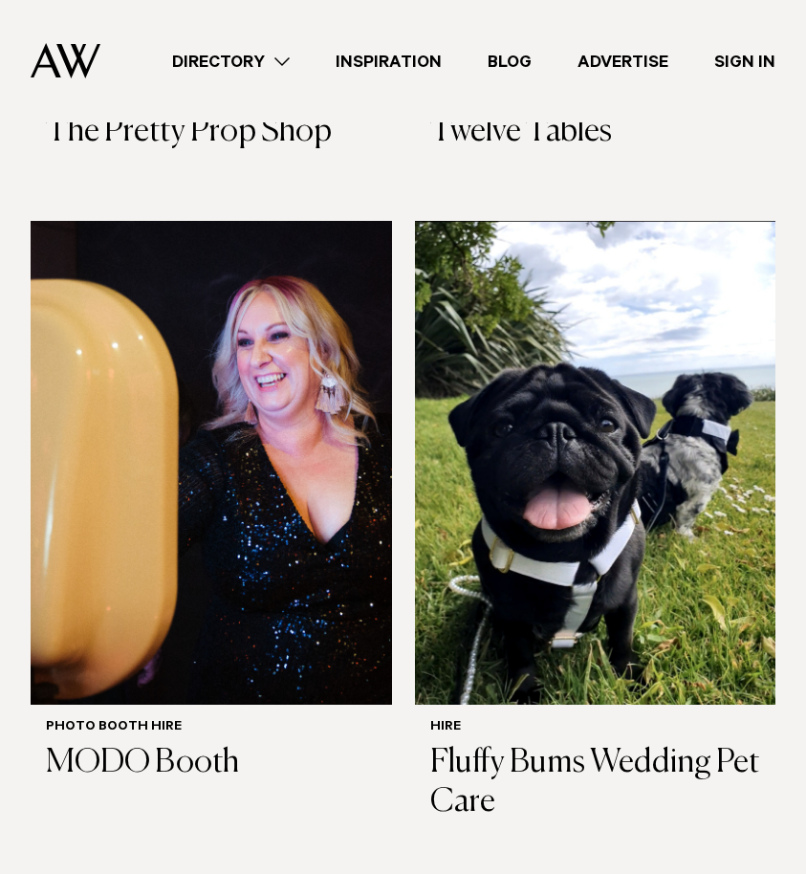
scroll to position [3506, 0]
